Goal: Book appointment/travel/reservation

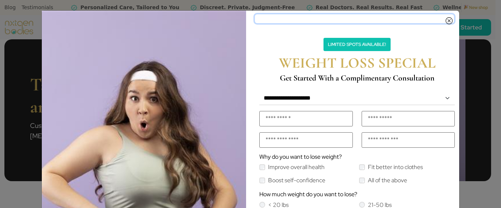
click at [448, 21] on icon "Close" at bounding box center [449, 19] width 7 height 6
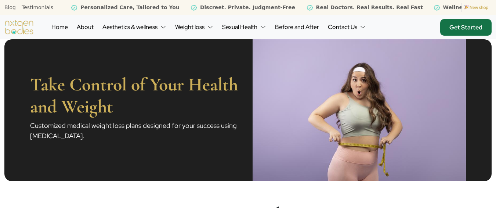
click at [461, 29] on link "Get Started" at bounding box center [465, 27] width 51 height 17
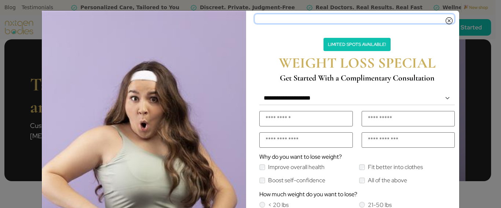
click at [447, 21] on icon "Close" at bounding box center [449, 19] width 7 height 6
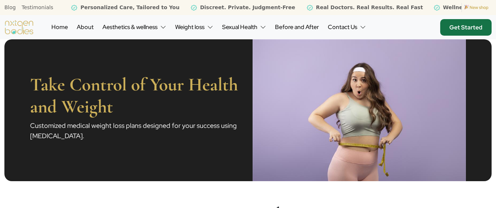
click at [454, 25] on link "Get Started" at bounding box center [465, 27] width 51 height 17
